Goal: Navigation & Orientation: Find specific page/section

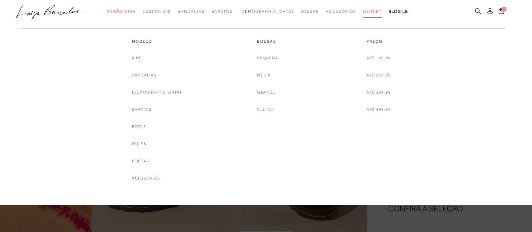
click at [363, 12] on span "Outlet" at bounding box center [372, 11] width 19 height 5
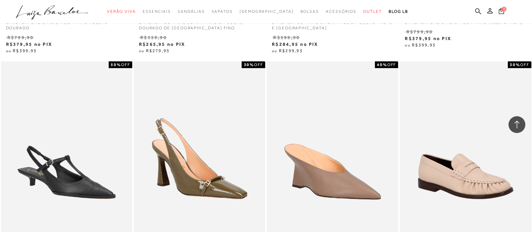
scroll to position [1094, 0]
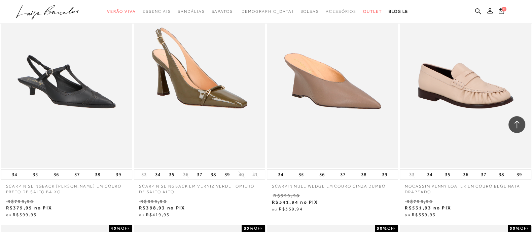
click at [38, 1] on div at bounding box center [266, 12] width 532 height 24
click at [35, 15] on icon at bounding box center [37, 15] width 10 height 9
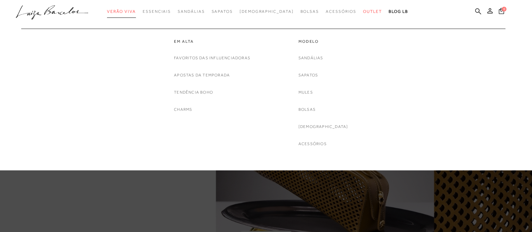
click at [125, 10] on span "Verão Viva" at bounding box center [121, 11] width 29 height 5
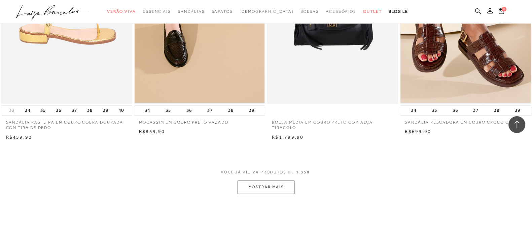
scroll to position [1263, 0]
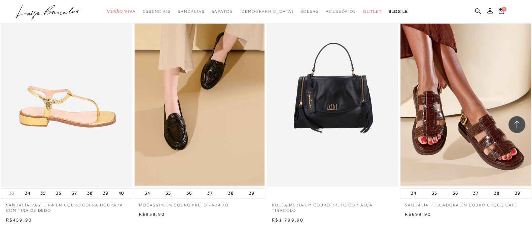
click at [79, 15] on icon ".a{fill-rule:evenodd;}" at bounding box center [52, 12] width 73 height 14
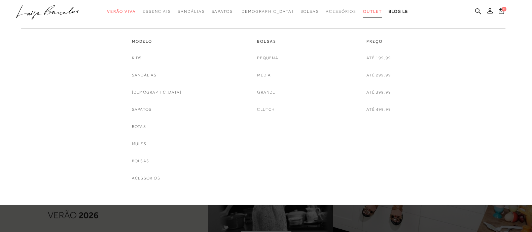
click at [365, 10] on span "Outlet" at bounding box center [372, 11] width 19 height 5
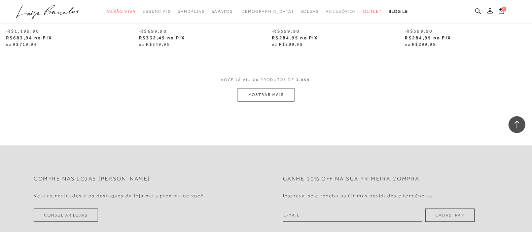
scroll to position [1514, 0]
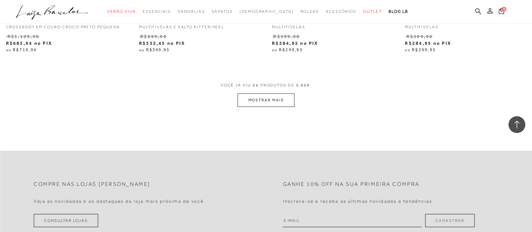
click at [45, 15] on icon ".a{fill-rule:evenodd;}" at bounding box center [52, 12] width 73 height 14
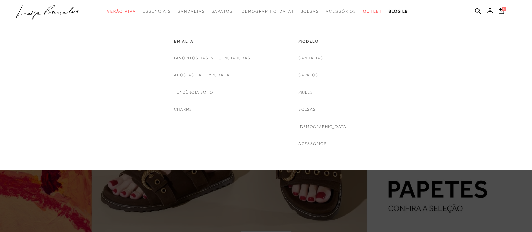
click at [136, 14] on link "Verão Viva" at bounding box center [121, 11] width 29 height 12
